Goal: Task Accomplishment & Management: Manage account settings

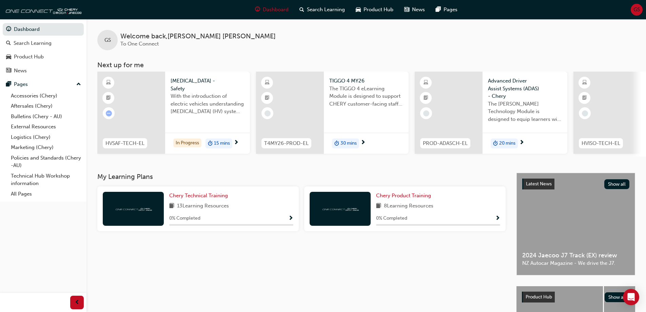
click at [636, 11] on span "GS" at bounding box center [636, 10] width 6 height 8
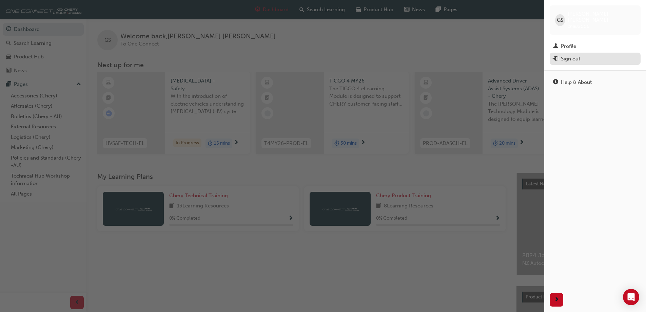
click at [586, 55] on div "Sign out" at bounding box center [595, 59] width 84 height 8
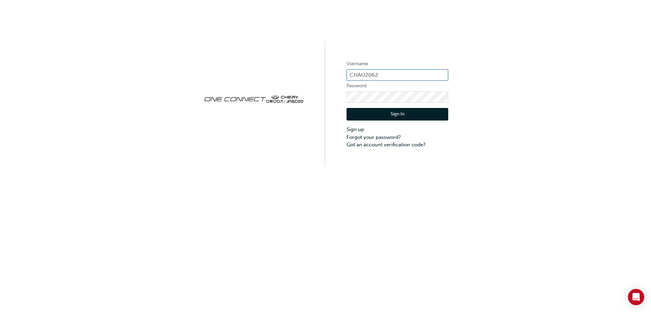
click at [395, 75] on input "CHAU2062" at bounding box center [398, 75] width 102 height 12
type input "CHAU0268"
click at [376, 113] on button "Sign In" at bounding box center [398, 114] width 102 height 13
